Goal: Find specific page/section: Find specific page/section

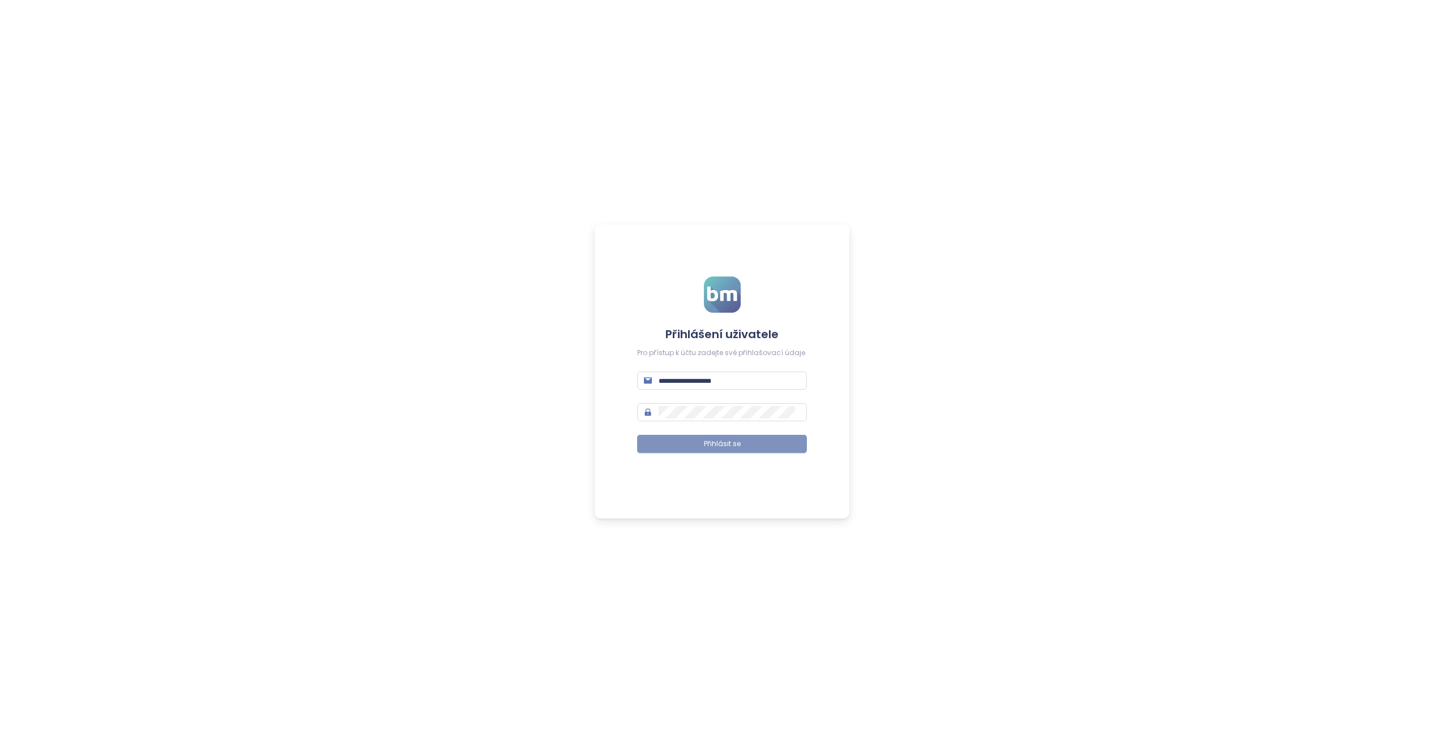
type input "**********"
click at [759, 438] on button "Přihlásit se" at bounding box center [722, 444] width 170 height 18
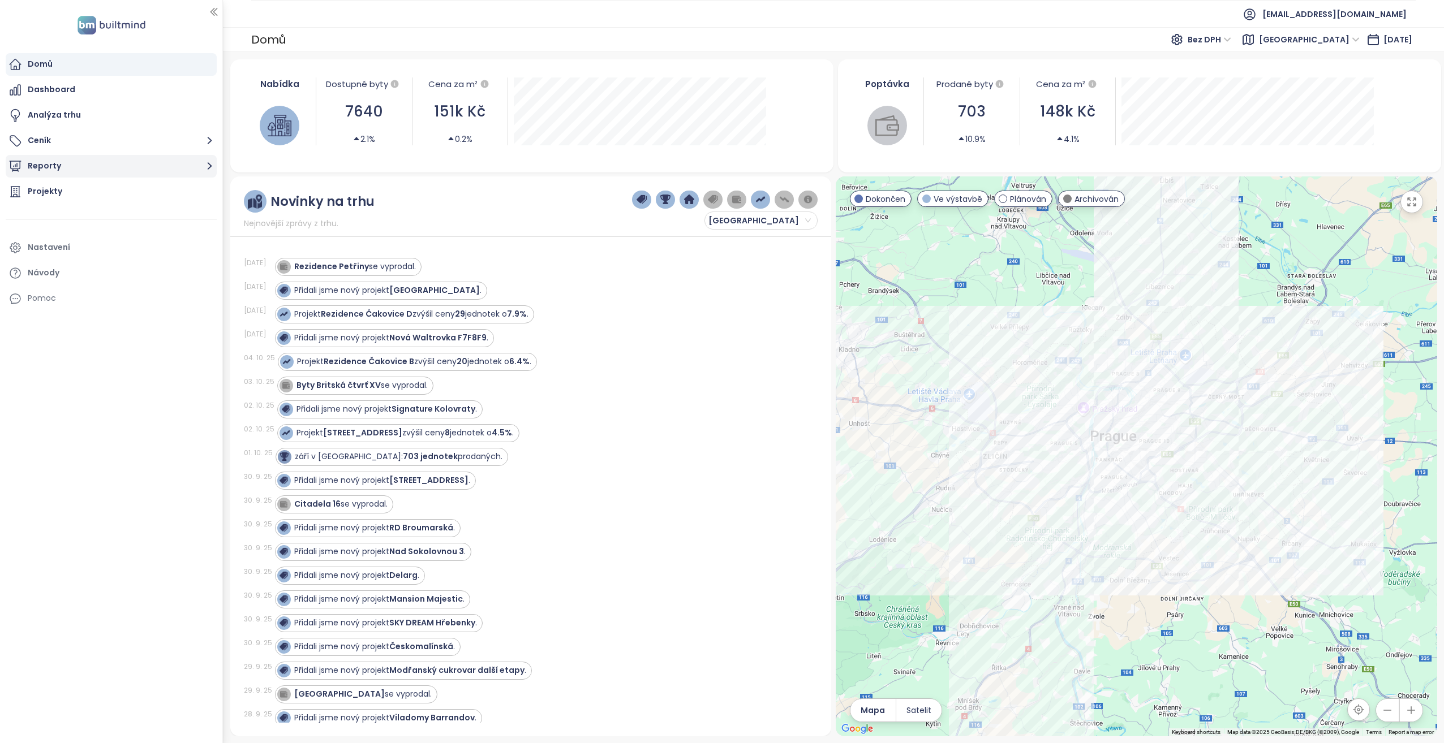
click at [55, 160] on button "Reporty" at bounding box center [111, 166] width 211 height 23
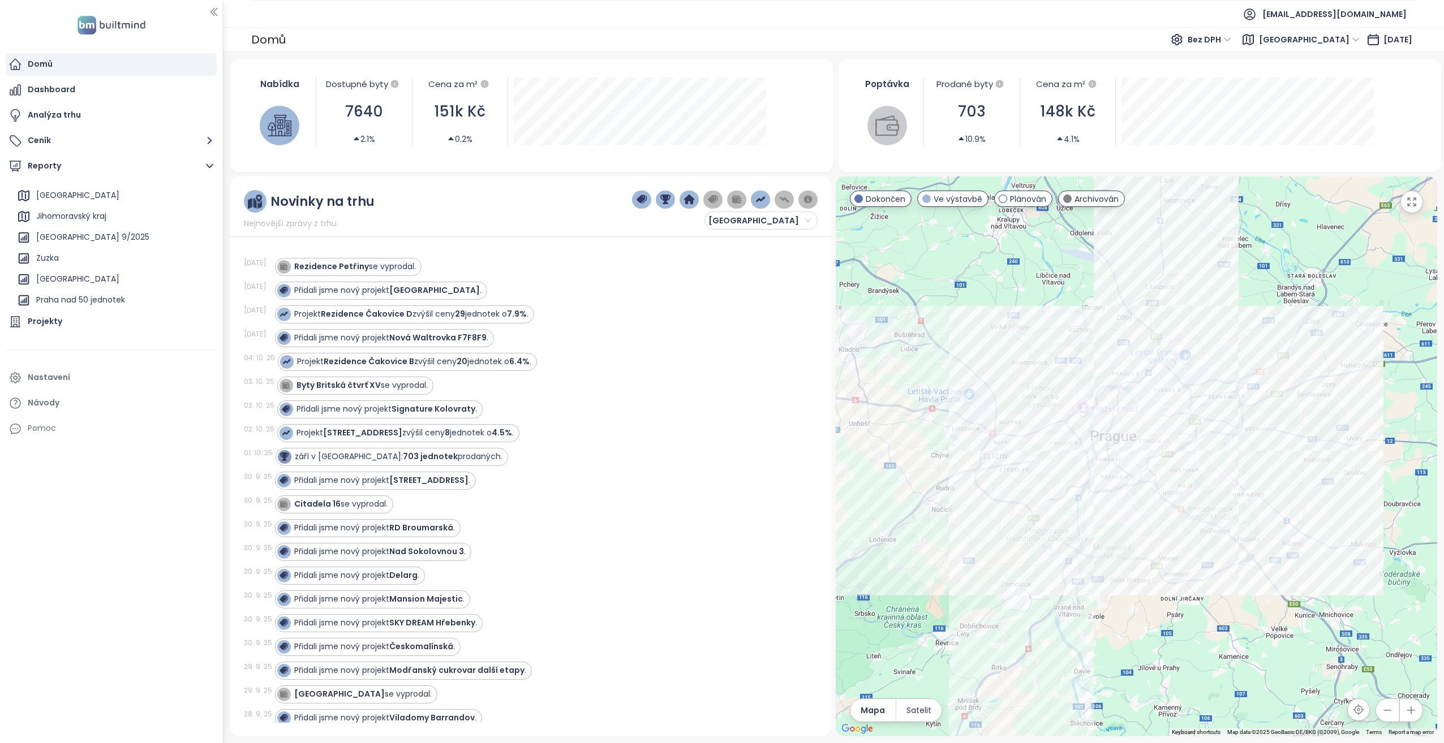
scroll to position [145, 0]
click at [125, 207] on div "Praha nad 50 jednotek" at bounding box center [114, 215] width 200 height 18
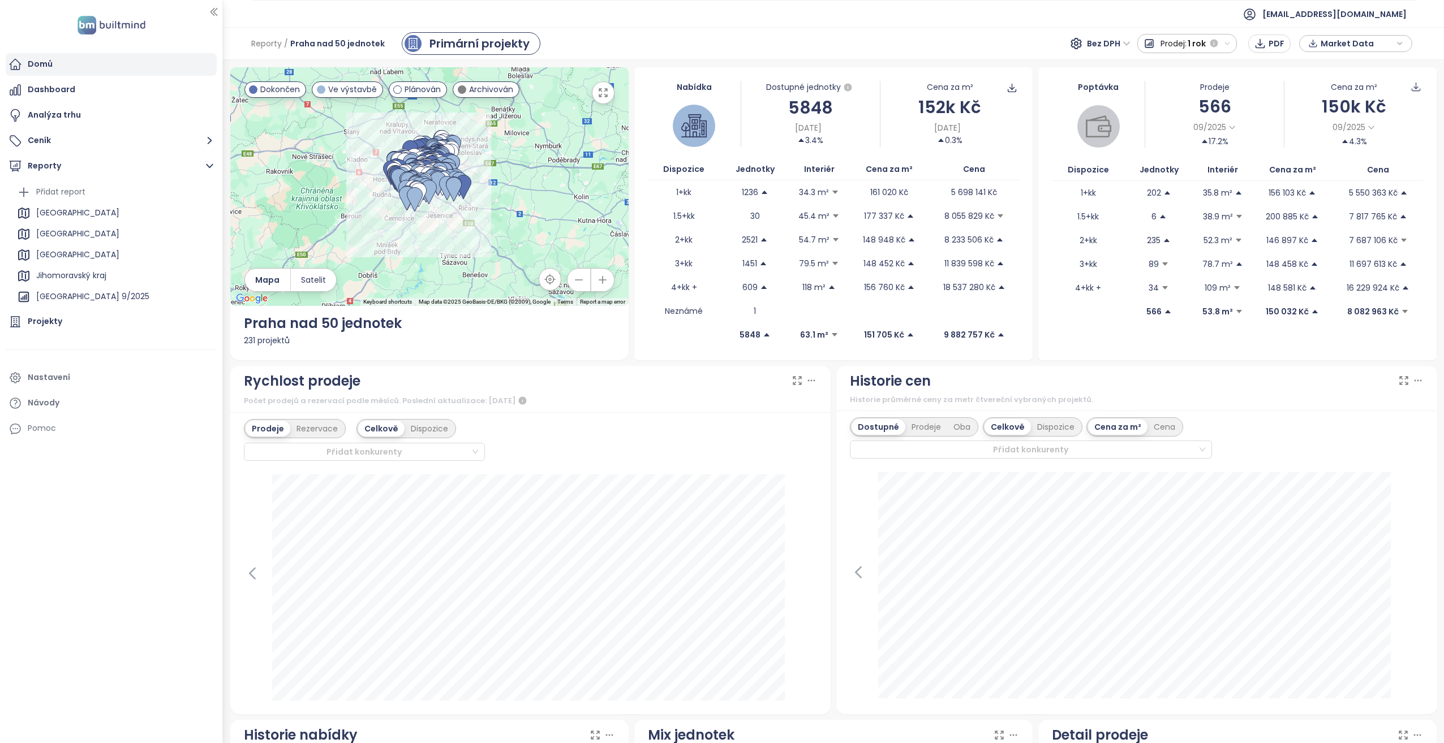
click at [70, 67] on div "Domů" at bounding box center [111, 64] width 211 height 23
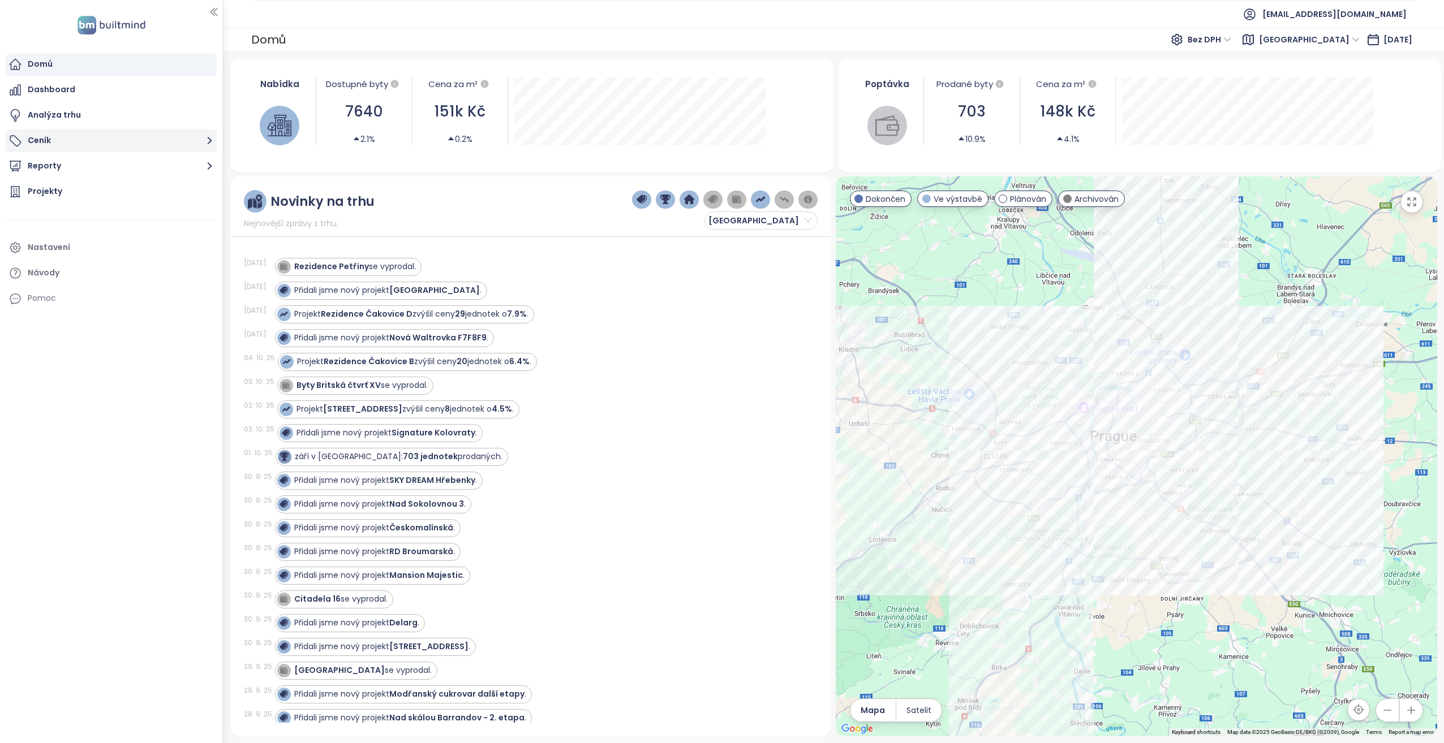
click at [87, 144] on button "Ceník" at bounding box center [111, 141] width 211 height 23
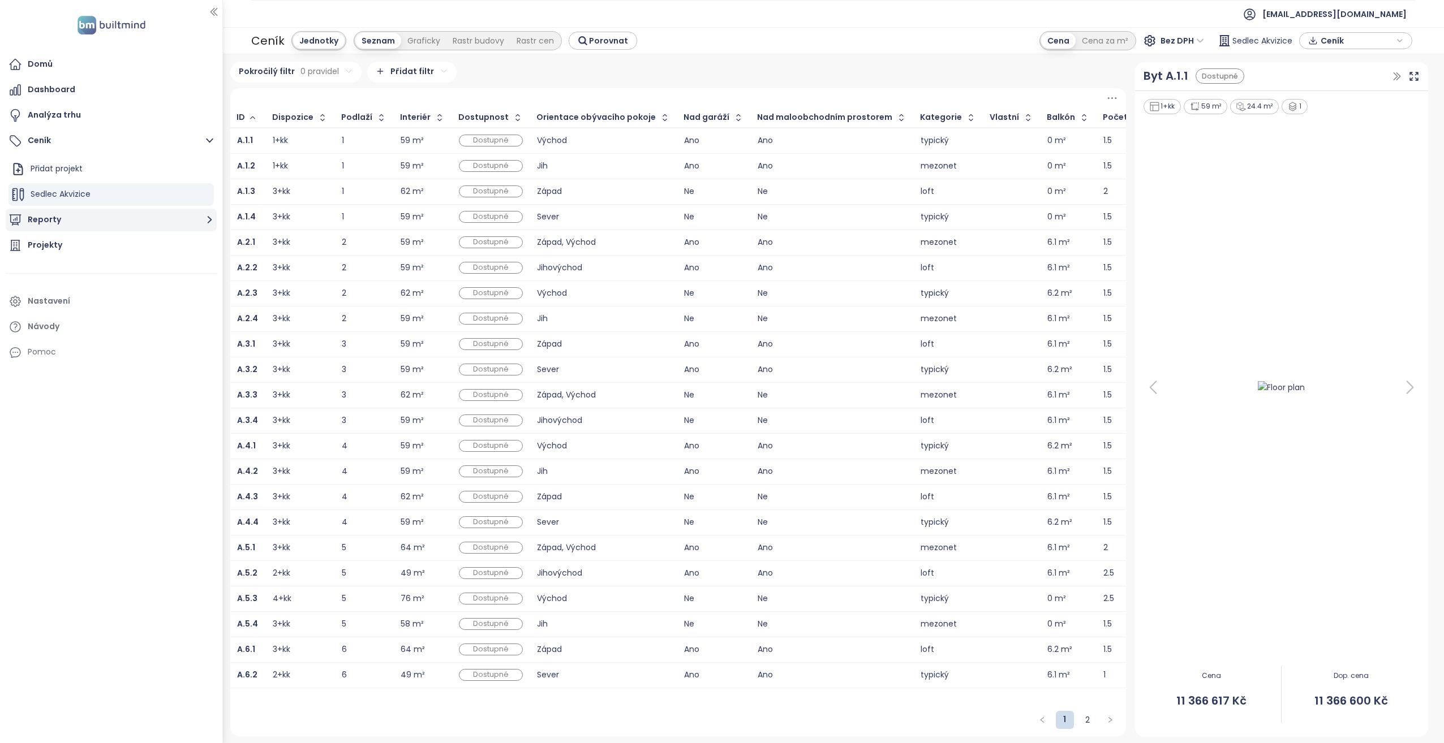
click at [84, 225] on button "Reporty" at bounding box center [111, 220] width 211 height 23
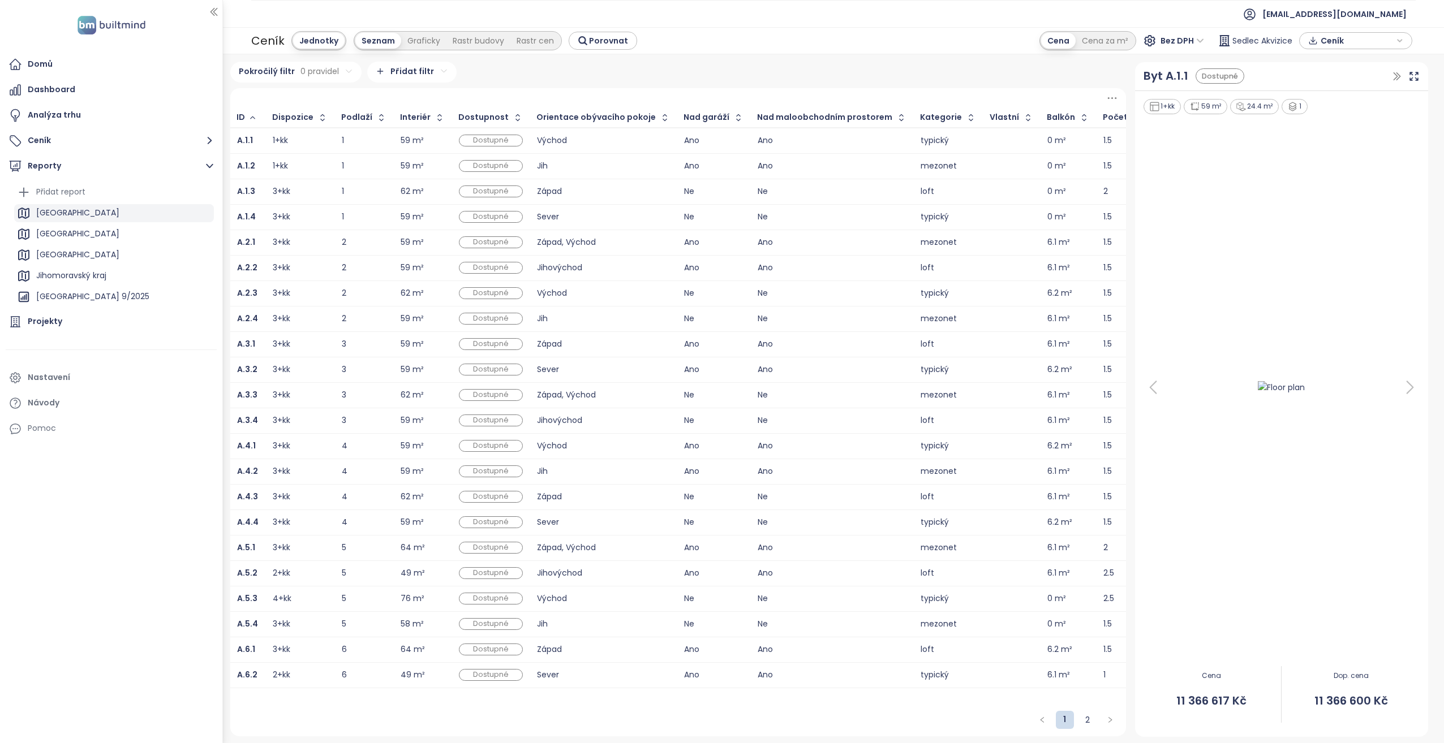
click at [85, 213] on div "[GEOGRAPHIC_DATA]" at bounding box center [114, 213] width 200 height 18
